Goal: Task Accomplishment & Management: Manage account settings

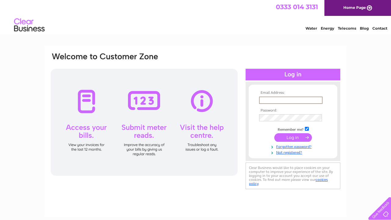
type input "[EMAIL_ADDRESS][DOMAIN_NAME]"
click at [295, 137] on input "submit" at bounding box center [294, 137] width 38 height 9
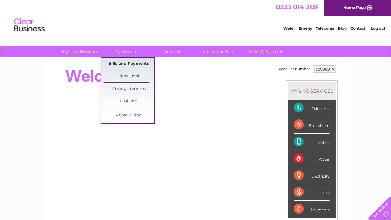
click at [125, 65] on link "Bills and Payments" at bounding box center [129, 64] width 50 height 12
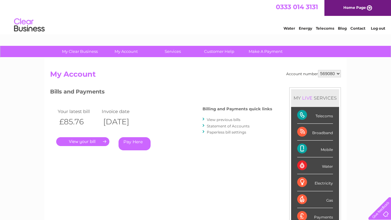
click at [91, 140] on link "." at bounding box center [82, 141] width 53 height 9
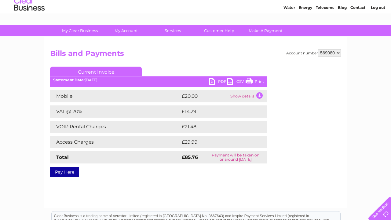
scroll to position [21, 0]
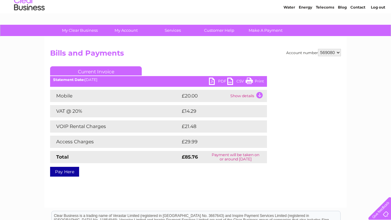
click at [221, 80] on link "PDF" at bounding box center [218, 82] width 18 height 9
